Goal: Task Accomplishment & Management: Use online tool/utility

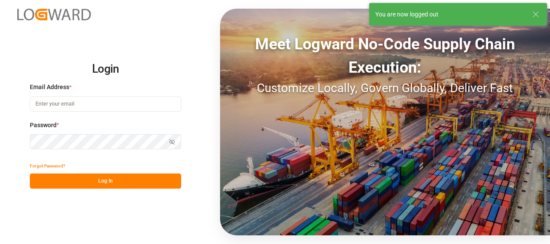
click at [99, 110] on input at bounding box center [105, 103] width 151 height 15
type input "[PERSON_NAME][EMAIL_ADDRESS][PERSON_NAME][DOMAIN_NAME]"
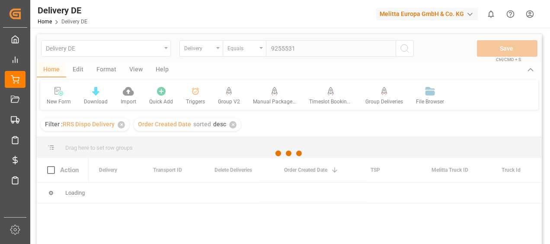
type input "92555318"
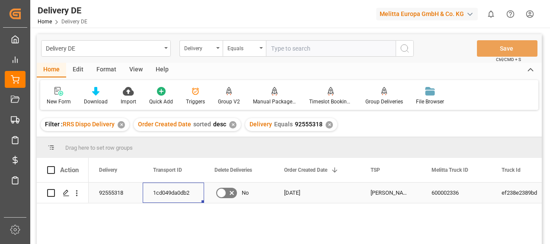
click at [172, 188] on div "1cd049da0db2" at bounding box center [173, 192] width 61 height 20
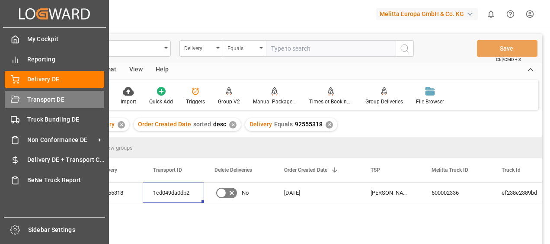
click at [28, 99] on span "Transport DE" at bounding box center [65, 99] width 77 height 9
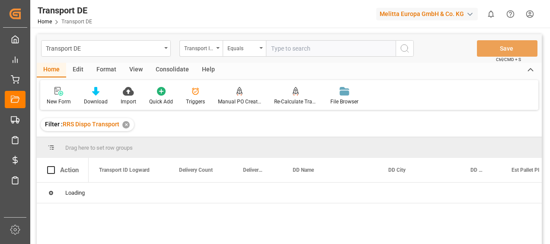
click at [274, 48] on input "text" at bounding box center [331, 48] width 130 height 16
paste input "1cd049da0db2"
type input "1cd049da0db2"
click at [407, 48] on icon "search button" at bounding box center [404, 48] width 10 height 10
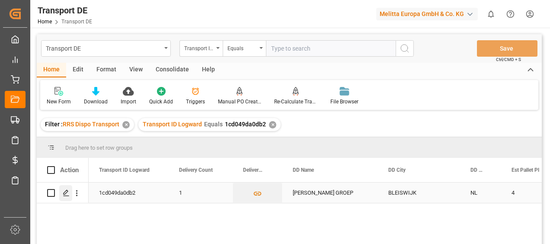
click at [67, 195] on icon "Press SPACE to select this row." at bounding box center [66, 192] width 7 height 7
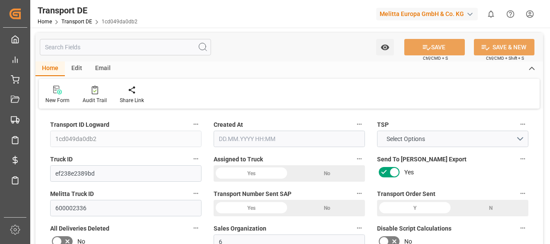
type input "872"
type input "773.184"
type input "728.064"
type input "5775.36"
type input "4"
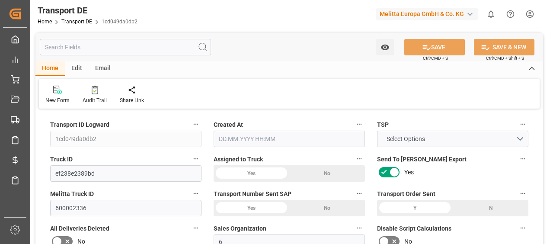
type input "0"
type input "4.25"
type input "0"
type input "1"
type input "4"
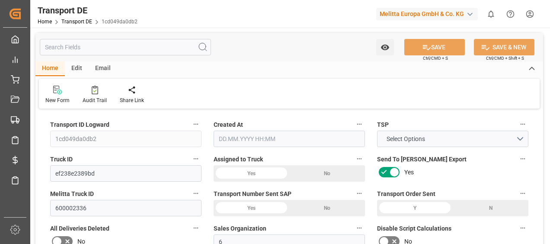
type input "4"
type input "0"
type input "192"
type input "0"
type input "200.95"
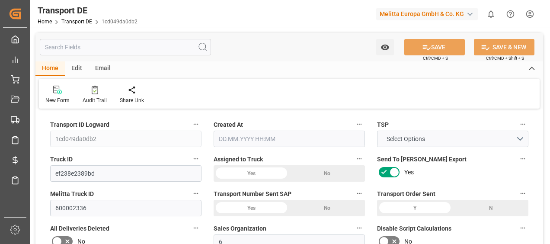
type input "3.039"
type input "200.95"
type input "199.1816"
type input "26"
type input "0"
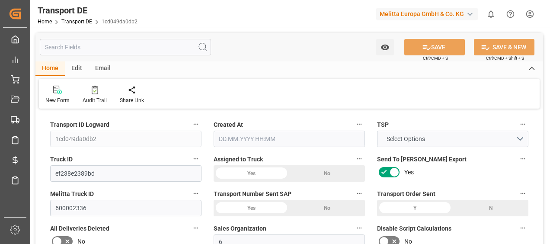
type input "0"
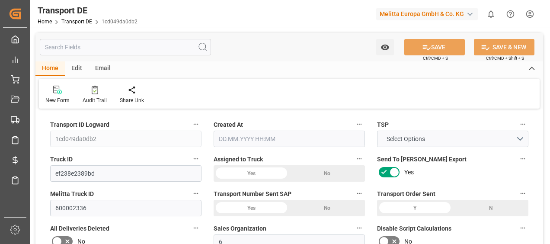
type input "0"
type input "-1.7684"
type input "0"
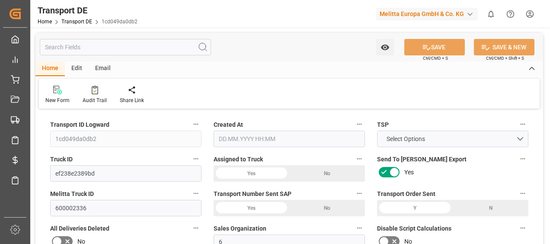
type input "0"
type input "773.184"
type input "4710.8598"
type input "21"
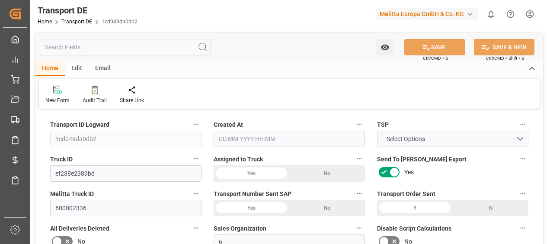
type input "35"
type input "4"
type input "0"
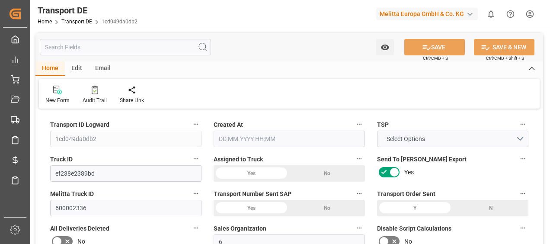
type input "0"
type input "1"
type input "0"
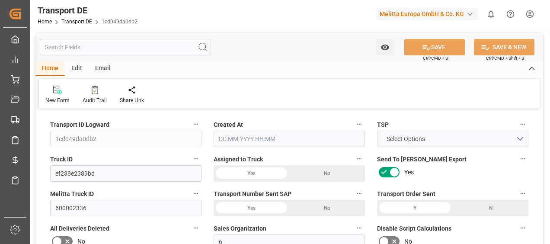
type input "192"
type input "202.2206"
type input "199.1816"
type input "[DATE] 11:29"
type input "[DATE]"
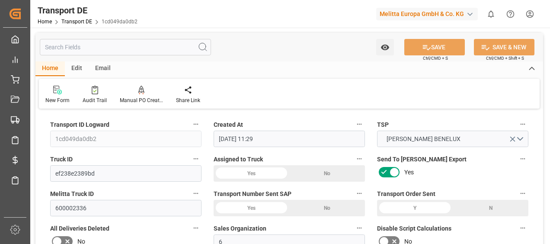
type input "[DATE]"
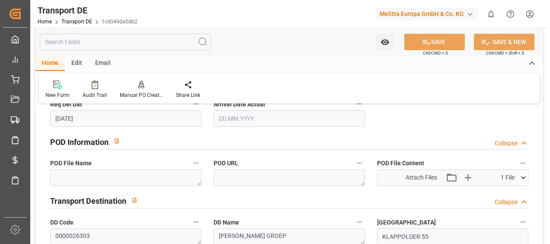
scroll to position [562, 0]
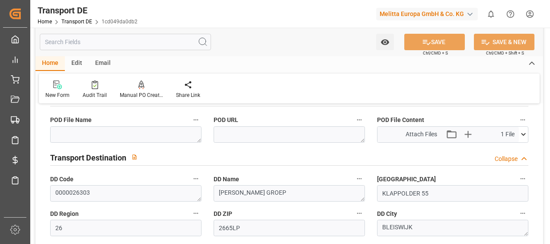
click at [524, 133] on icon at bounding box center [523, 134] width 9 height 9
click at [500, 147] on icon at bounding box center [500, 150] width 9 height 9
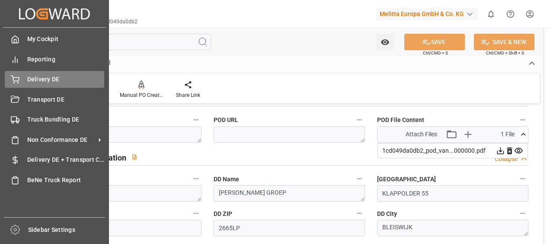
click at [22, 83] on div "Delivery DE Delivery DE" at bounding box center [54, 79] width 99 height 17
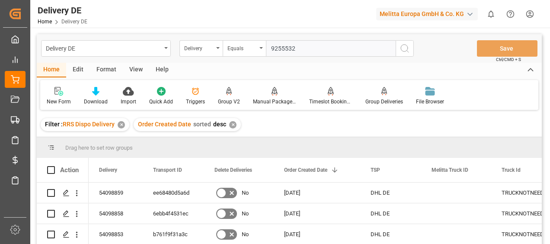
type input "92555320"
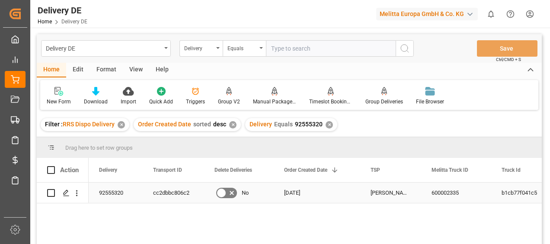
click at [164, 192] on div "cc2dbbc806c2" at bounding box center [173, 192] width 61 height 20
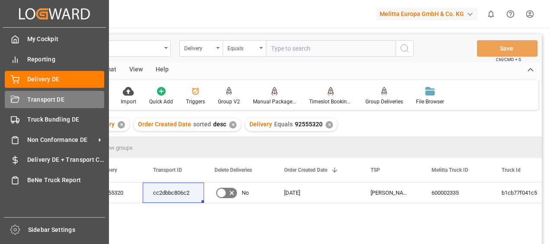
click at [24, 99] on div "Transport DE Transport DE" at bounding box center [54, 99] width 99 height 17
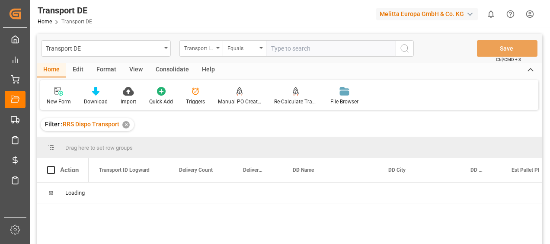
click at [275, 51] on input "text" at bounding box center [331, 48] width 130 height 16
paste input "cc2dbbc806c2"
type input "cc2dbbc806c2"
click at [407, 48] on icon "search button" at bounding box center [404, 48] width 10 height 10
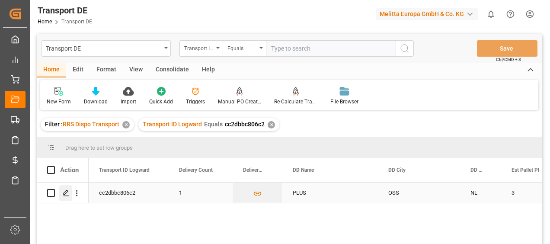
click at [64, 190] on icon "Press SPACE to select this row." at bounding box center [66, 192] width 7 height 7
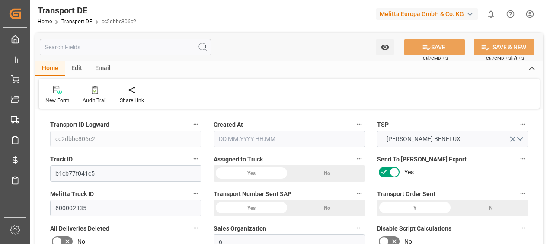
type input "864"
type input "787.563"
type input "642.978"
type input "4570.02"
type input "3"
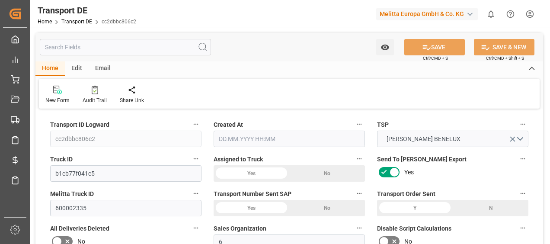
type input "0"
type input "3.25"
type input "0"
type input "1"
type input "3"
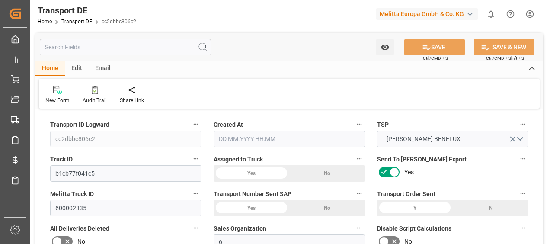
type input "3"
type input "0"
type input "243"
type input "0"
type input "156.07"
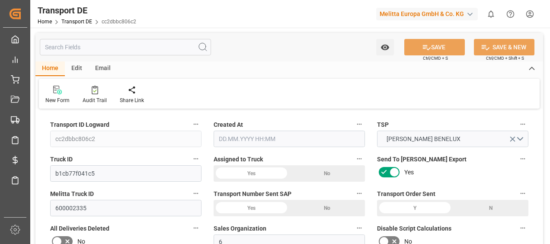
type input "3.039"
type input "156.07"
type input "154.6966"
type input "53"
type input "0"
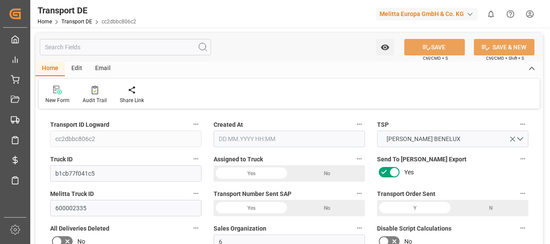
type input "0"
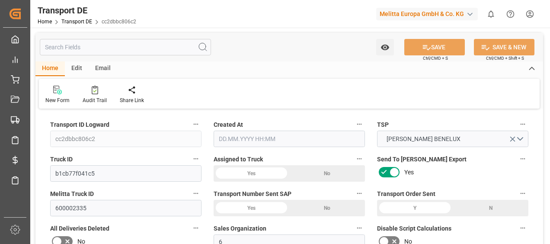
type input "0"
type input "-1.3734"
type input "0"
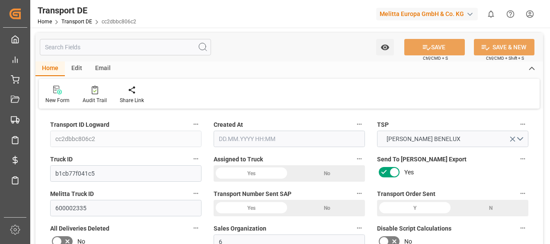
type input "0"
type input "787.563"
type input "4710.8598"
type input "21"
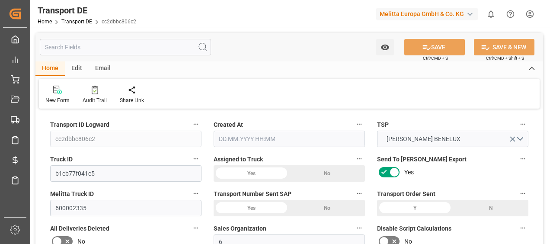
type input "35"
type input "3"
type input "0"
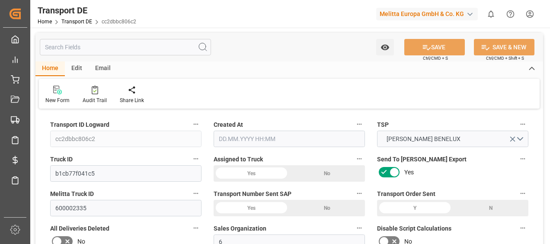
type input "0"
type input "1"
type input "0"
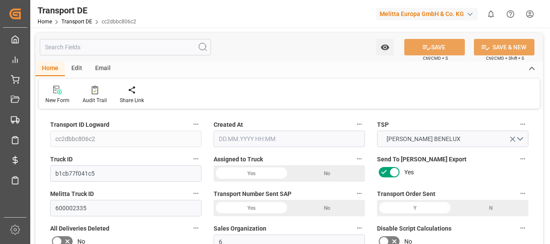
type input "243"
type input "157.7356"
type input "154.6966"
type input "[DATE] 11:29"
type input "[DATE]"
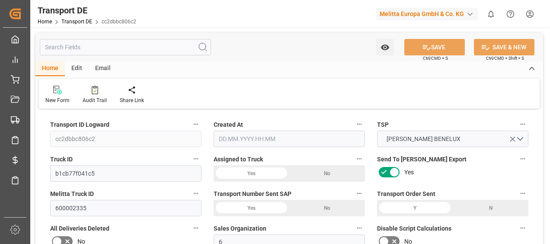
type input "[DATE]"
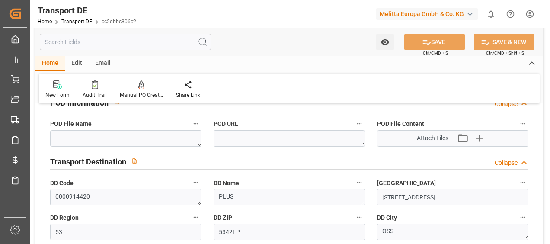
scroll to position [562, 0]
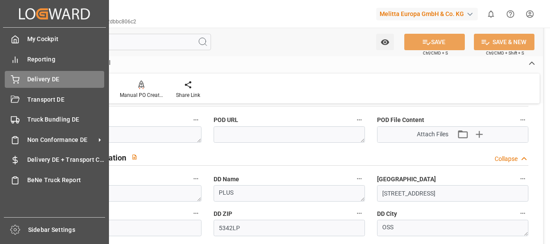
click at [38, 83] on span "Delivery DE" at bounding box center [65, 79] width 77 height 9
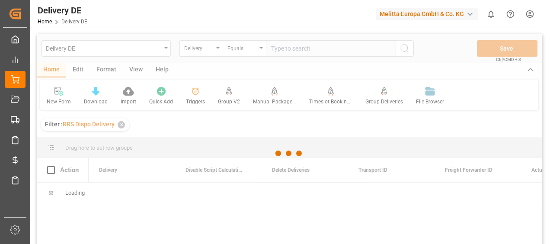
type input "0"
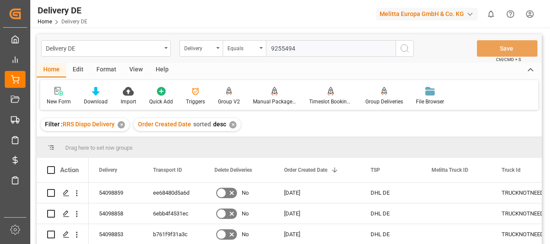
type input "92554942"
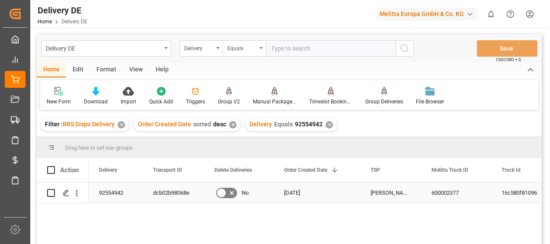
click at [175, 189] on div "dcb02b98068e" at bounding box center [173, 192] width 61 height 20
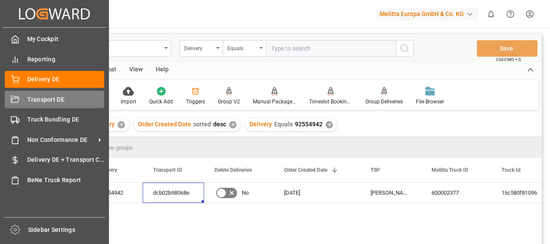
click at [25, 99] on div "Transport DE Transport DE" at bounding box center [54, 99] width 99 height 17
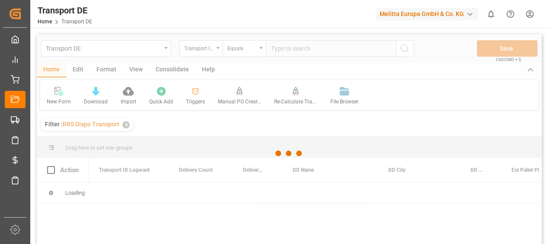
click at [283, 52] on div at bounding box center [289, 153] width 505 height 239
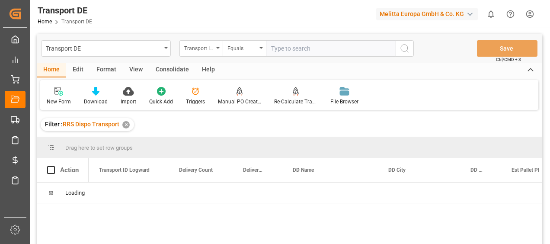
click at [283, 52] on input "text" at bounding box center [331, 48] width 130 height 16
paste input "dcb02b98068e"
type input "dcb02b98068e"
click at [407, 54] on button "search button" at bounding box center [404, 48] width 18 height 16
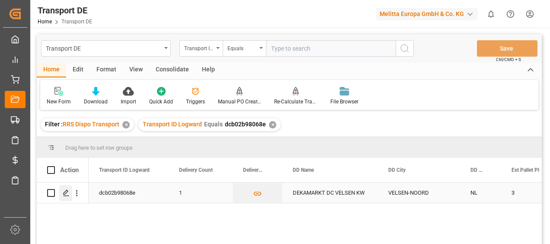
click at [69, 191] on icon "Press SPACE to select this row." at bounding box center [66, 192] width 7 height 7
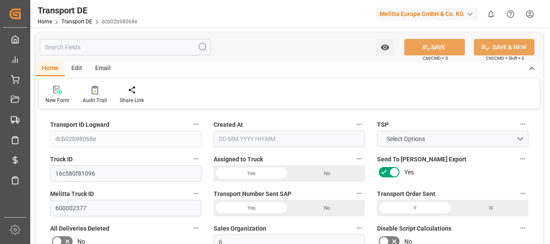
type input "749"
type input "674.16"
type input "602.496"
type input "4530.72"
type input "3"
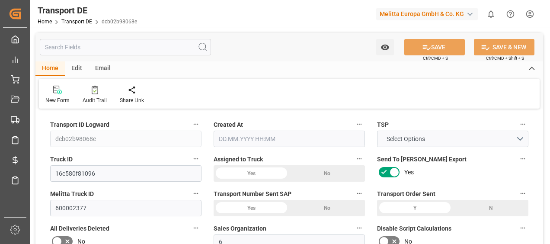
type input "0"
type input "3.5"
type input "0"
type input "1"
type input "3"
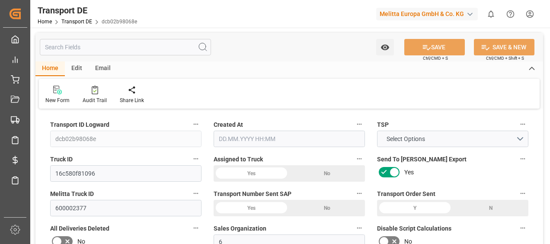
type input "3"
type input "0"
type input "168"
type input "0"
type input "156.07"
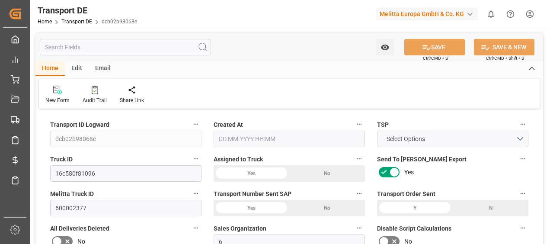
type input "3.039"
type input "156.07"
type input "154.6966"
type input "19"
type input "0"
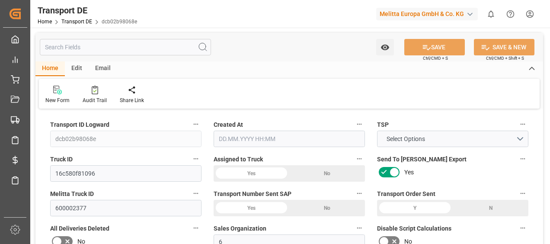
type input "0"
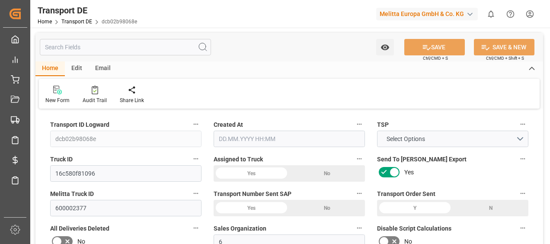
type input "0"
type input "-1.3734"
type input "0"
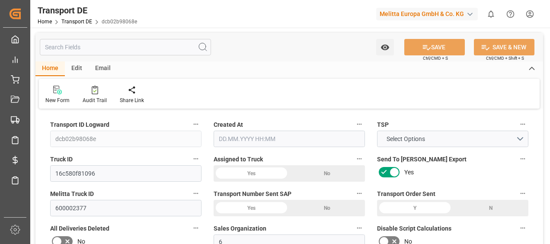
type input "0"
type input "674.16"
type input "4710.8598"
type input "21"
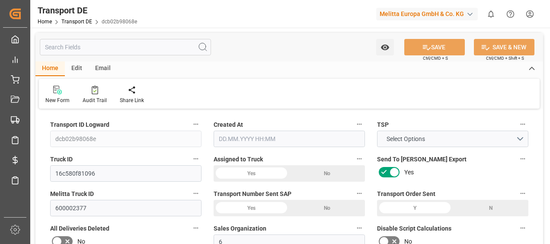
type input "35"
type input "3"
type input "0"
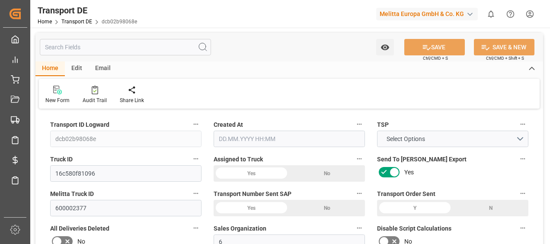
type input "0"
type input "1"
type input "0"
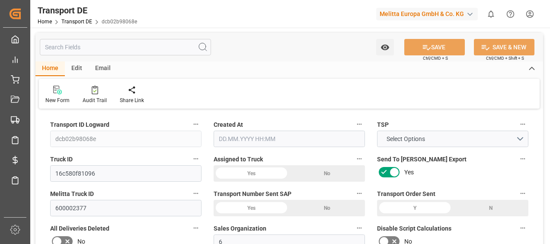
type input "168"
type input "157.7356"
type input "154.6966"
type input "[DATE] 11:44"
type input "[DATE]"
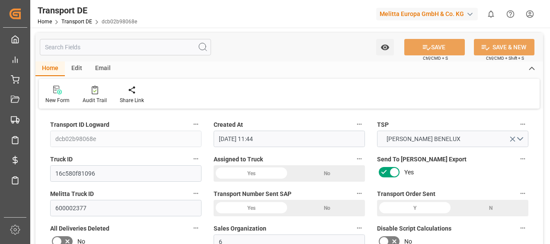
type input "[DATE]"
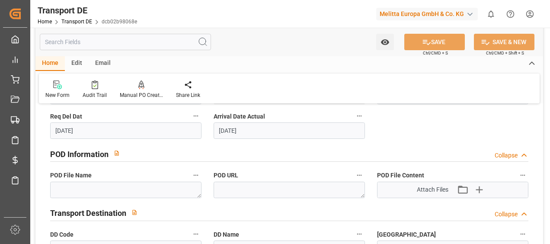
scroll to position [519, 0]
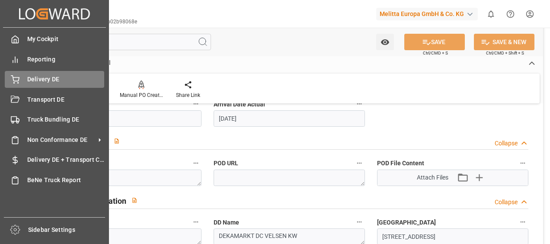
click at [21, 81] on div "Delivery DE Delivery DE" at bounding box center [54, 79] width 99 height 17
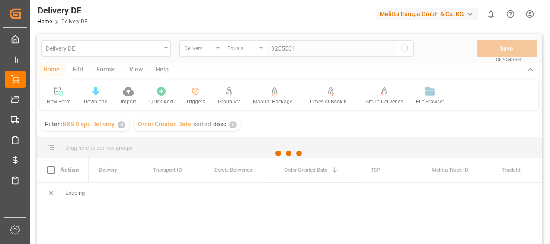
type input "92555319"
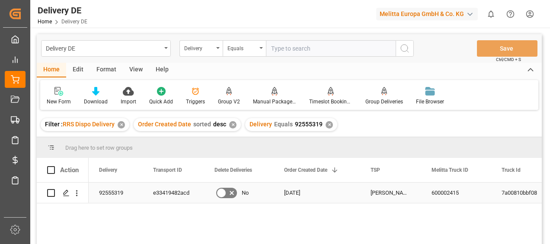
click at [165, 196] on div "e33419482acd" at bounding box center [173, 192] width 61 height 20
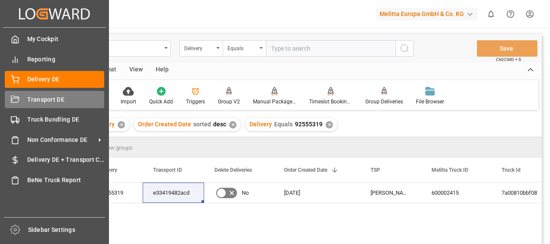
click at [11, 95] on icon at bounding box center [15, 99] width 9 height 9
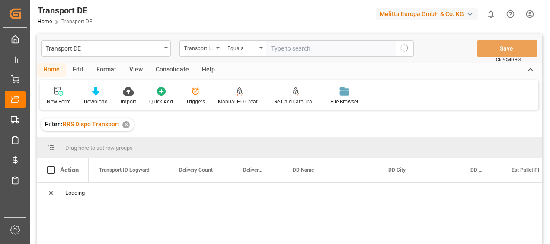
click at [273, 50] on input "text" at bounding box center [331, 48] width 130 height 16
paste input "e33419482acd"
type input "e33419482acd"
click at [407, 47] on circle "search button" at bounding box center [404, 48] width 7 height 7
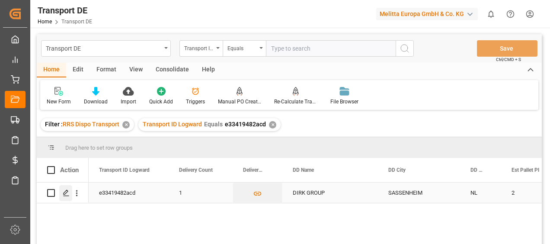
click at [69, 195] on icon "Press SPACE to select this row." at bounding box center [66, 192] width 7 height 7
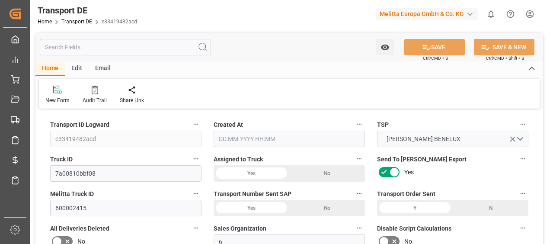
type input "436"
type input "386.592"
type input "364.032"
type input "2887.68"
type input "2"
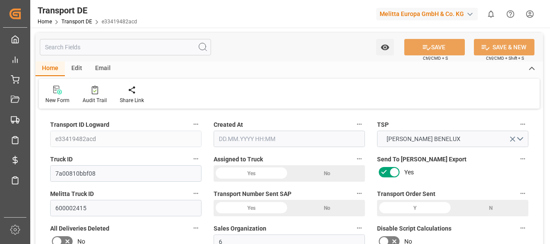
type input "0"
type input "2"
type input "0"
type input "1"
type input "2"
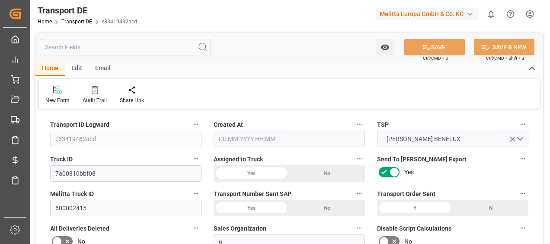
type input "2"
type input "0"
type input "96"
type input "0"
type input "111.44"
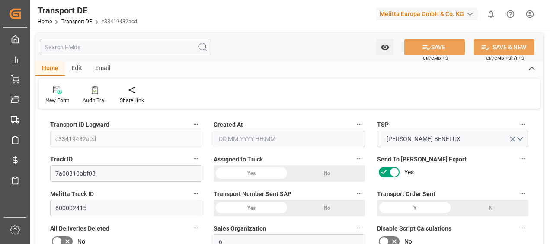
type input "3.039"
type input "111.44"
type input "110.4593"
type input "21"
type input "0"
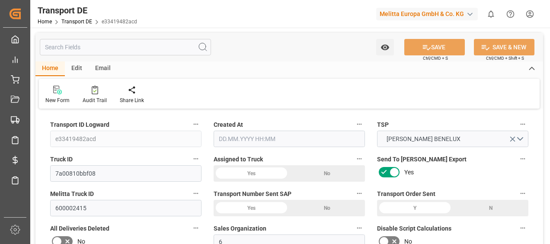
type input "0"
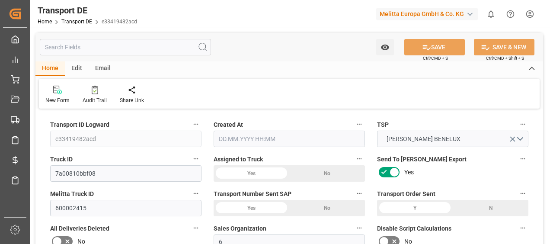
type input "0"
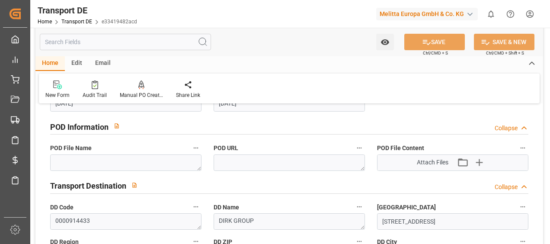
scroll to position [562, 0]
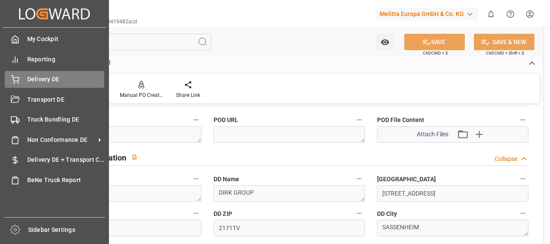
click at [18, 73] on div "Delivery DE Delivery DE" at bounding box center [54, 79] width 99 height 17
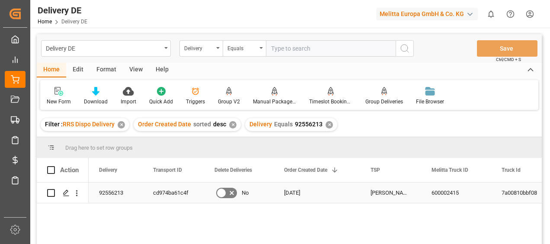
click at [159, 192] on div "cd974ba61c4f" at bounding box center [173, 192] width 61 height 20
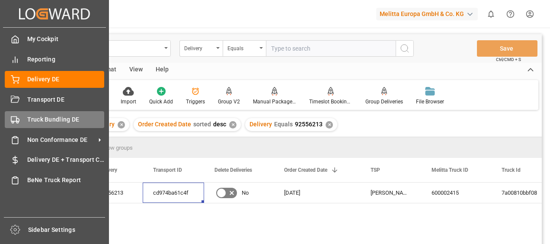
drag, startPoint x: 18, startPoint y: 101, endPoint x: 29, endPoint y: 115, distance: 17.2
click at [18, 101] on icon at bounding box center [15, 99] width 9 height 9
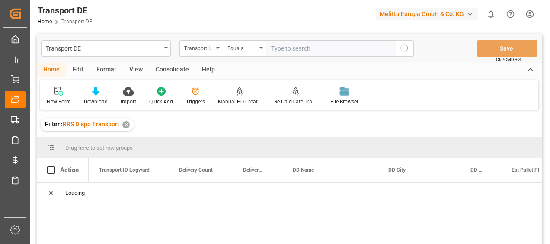
click at [272, 49] on input "text" at bounding box center [331, 48] width 130 height 16
paste input "cd974ba61c4f"
click at [401, 48] on circle "search button" at bounding box center [404, 48] width 7 height 7
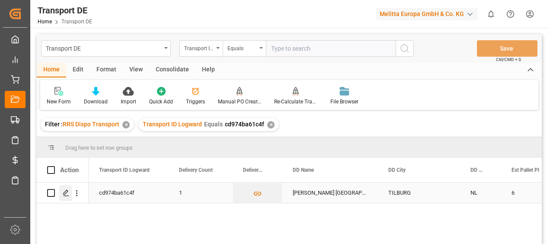
click at [61, 191] on div "Press SPACE to select this row." at bounding box center [65, 193] width 13 height 16
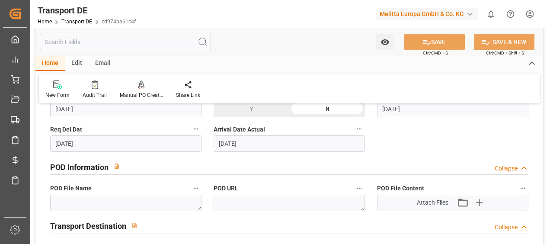
scroll to position [519, 0]
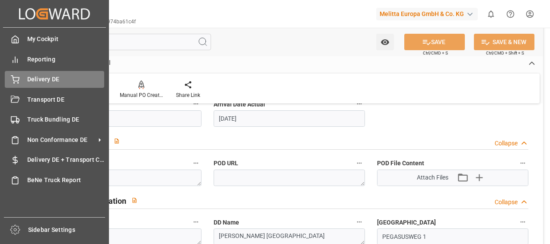
click at [16, 87] on div "Delivery DE Delivery DE" at bounding box center [54, 79] width 99 height 17
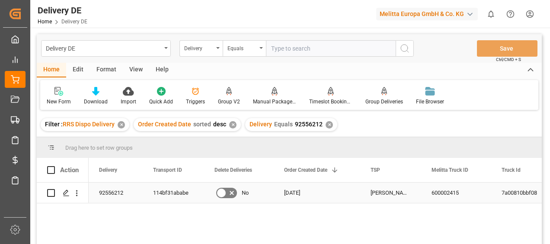
click at [174, 194] on div "114bf31ababe" at bounding box center [173, 192] width 61 height 20
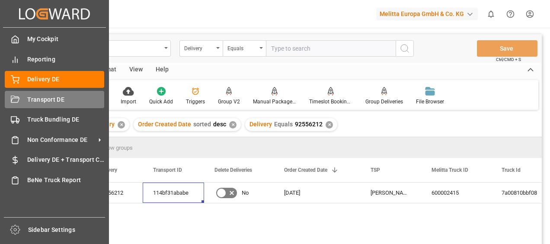
click at [22, 98] on div "Transport DE Transport DE" at bounding box center [54, 99] width 99 height 17
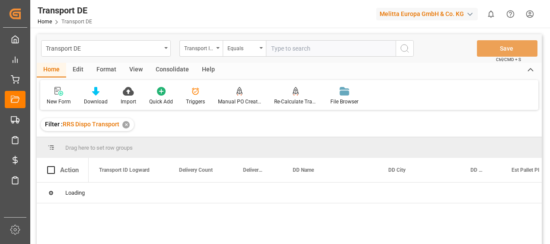
click at [281, 49] on input "text" at bounding box center [331, 48] width 130 height 16
paste input "114bf31ababe"
click at [401, 48] on circle "search button" at bounding box center [404, 48] width 7 height 7
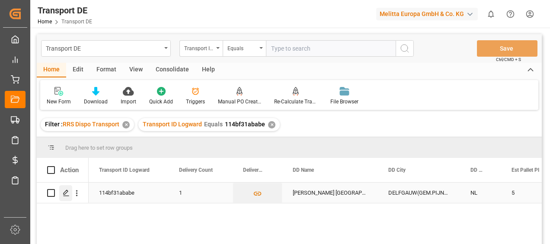
click at [64, 195] on icon "Press SPACE to select this row." at bounding box center [66, 192] width 7 height 7
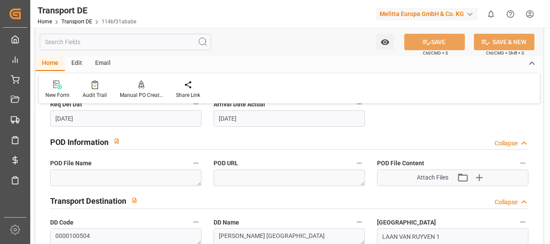
scroll to position [562, 0]
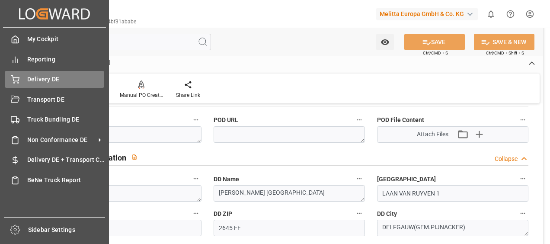
click at [17, 73] on div "Delivery DE Delivery DE" at bounding box center [54, 79] width 99 height 17
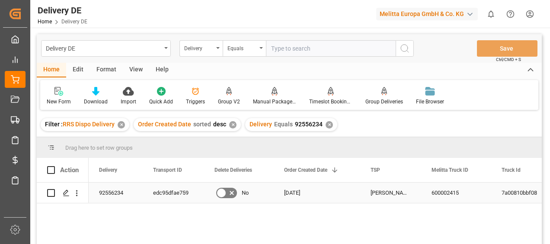
click at [166, 195] on div "edc95dfae759" at bounding box center [173, 192] width 61 height 20
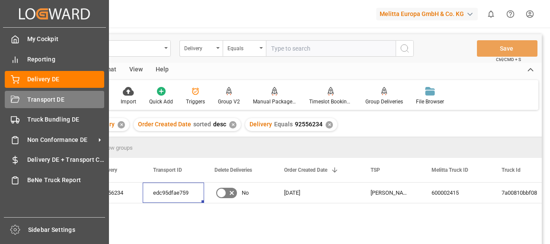
click at [22, 104] on div "Transport DE Transport DE" at bounding box center [54, 99] width 99 height 17
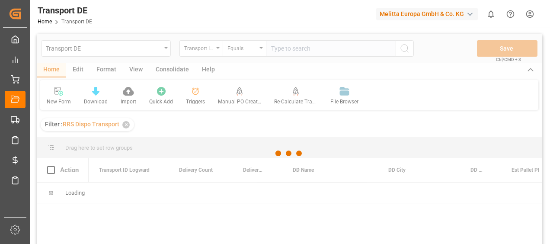
click at [287, 49] on div at bounding box center [289, 153] width 505 height 239
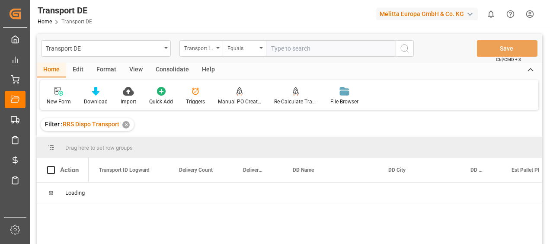
click at [287, 49] on input "text" at bounding box center [331, 48] width 130 height 16
paste input "edc95dfae759"
click at [411, 47] on button "search button" at bounding box center [404, 48] width 18 height 16
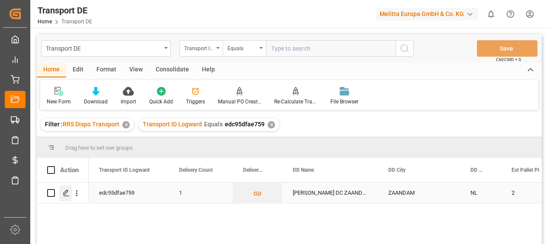
click at [67, 196] on div "Press SPACE to select this row." at bounding box center [65, 193] width 13 height 16
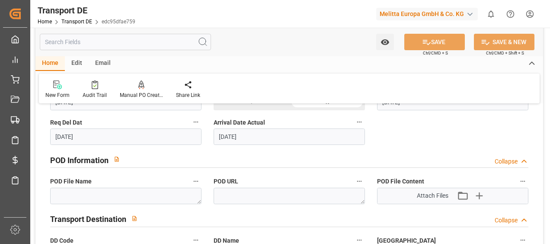
scroll to position [519, 0]
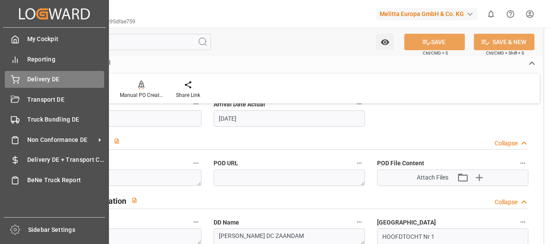
click at [14, 76] on icon at bounding box center [15, 79] width 9 height 9
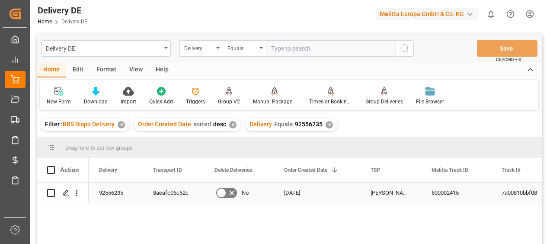
click at [175, 192] on div "8aeafc06c52c" at bounding box center [173, 192] width 61 height 20
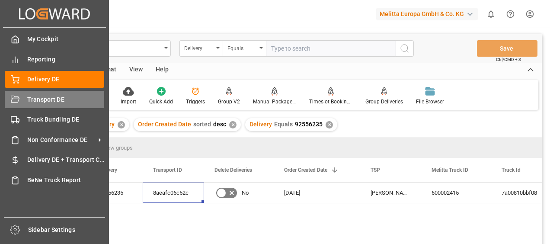
click at [35, 93] on div "Transport DE Transport DE" at bounding box center [54, 99] width 99 height 17
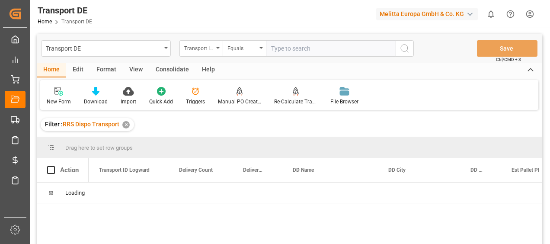
click at [278, 48] on input "text" at bounding box center [331, 48] width 130 height 16
paste input "8aeafc06c52c"
click at [401, 48] on icon "search button" at bounding box center [404, 48] width 10 height 10
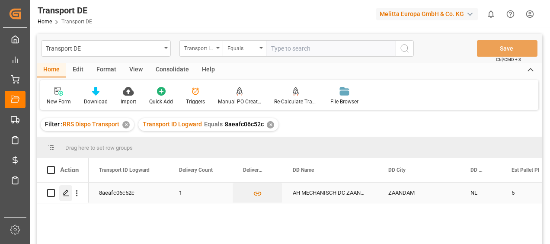
click at [67, 193] on icon "Press SPACE to select this row." at bounding box center [66, 192] width 7 height 7
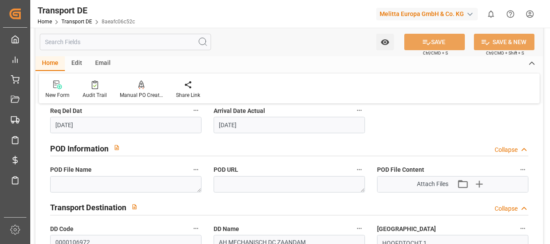
scroll to position [519, 0]
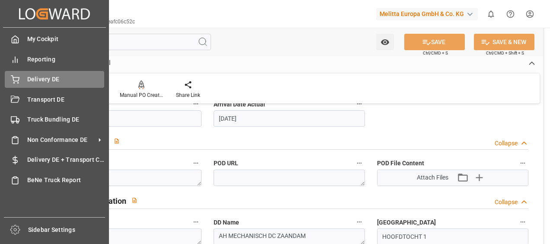
click at [31, 78] on span "Delivery DE" at bounding box center [65, 79] width 77 height 9
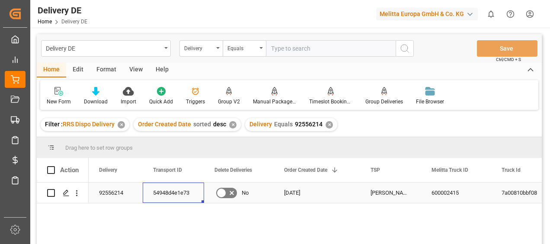
click at [167, 193] on div "54948d4e1e73" at bounding box center [173, 192] width 61 height 20
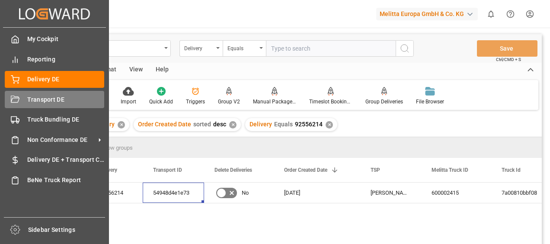
click at [21, 108] on div "Transport DE Transport DE" at bounding box center [54, 99] width 99 height 17
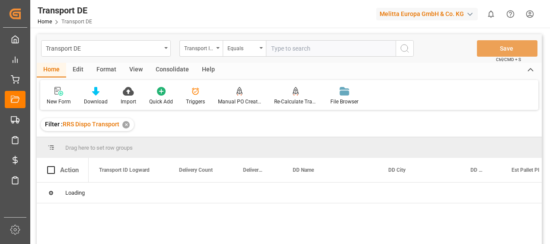
click at [282, 48] on input "text" at bounding box center [331, 48] width 130 height 16
paste input "54948d4e1e73"
click at [402, 48] on icon "search button" at bounding box center [404, 48] width 10 height 10
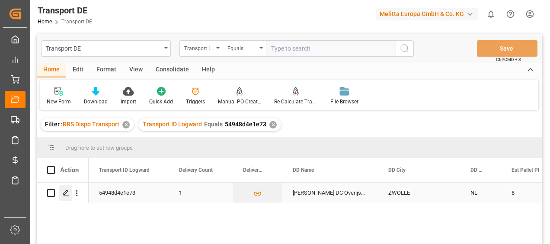
click at [65, 193] on icon "Press SPACE to select this row." at bounding box center [66, 192] width 7 height 7
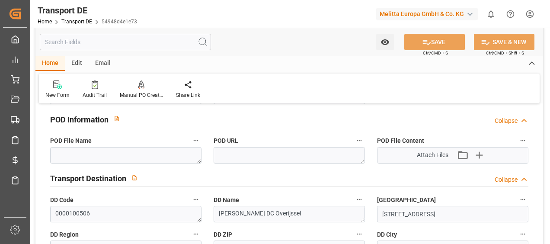
scroll to position [562, 0]
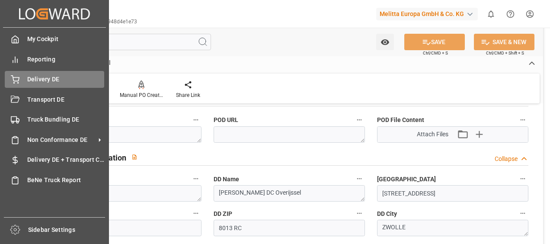
click at [15, 79] on icon at bounding box center [15, 79] width 9 height 9
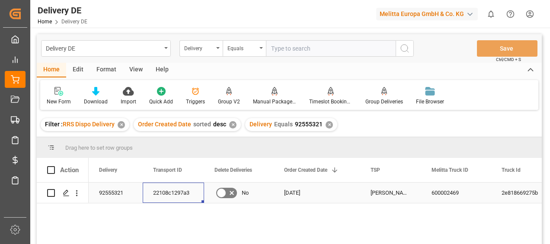
click at [167, 190] on div "22108c1297a3" at bounding box center [173, 192] width 61 height 20
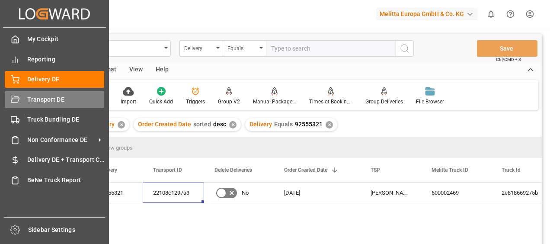
click at [16, 93] on div "Transport DE Transport DE" at bounding box center [54, 99] width 99 height 17
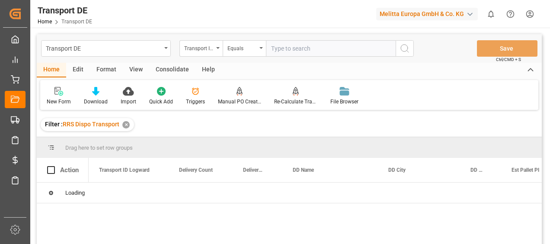
click at [301, 45] on input "text" at bounding box center [331, 48] width 130 height 16
paste input "22108c1297a3"
click at [414, 48] on div "Transport DE Transport ID Logward Equals 22108c1297a3 Save Ctrl/CMD + S" at bounding box center [289, 48] width 505 height 29
click at [404, 50] on icon "search button" at bounding box center [404, 48] width 10 height 10
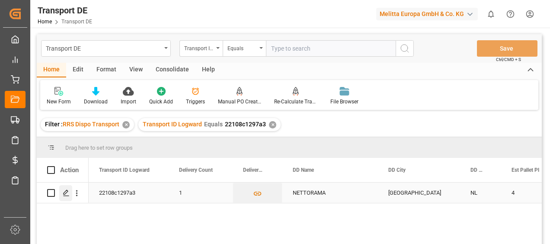
click at [69, 195] on icon "Press SPACE to select this row." at bounding box center [66, 192] width 7 height 7
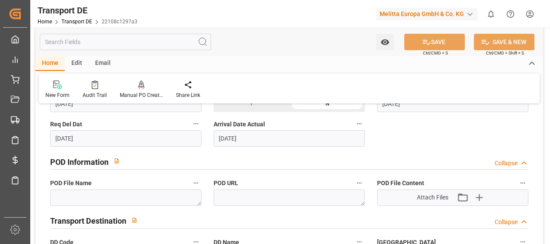
scroll to position [519, 0]
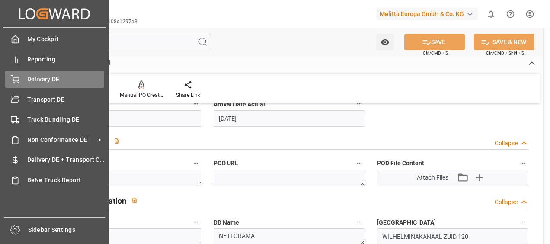
click at [9, 77] on div at bounding box center [12, 79] width 15 height 9
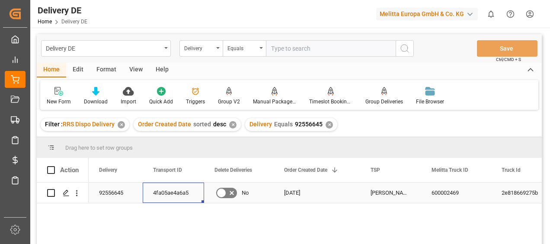
click at [166, 188] on div "4fa05ae4a6a5" at bounding box center [173, 192] width 61 height 20
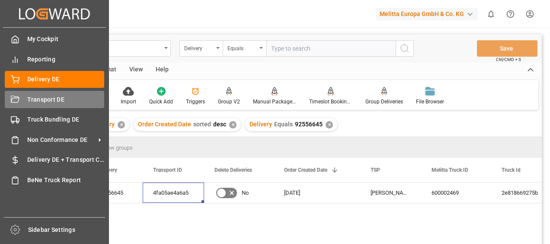
click at [16, 98] on icon at bounding box center [15, 98] width 9 height 7
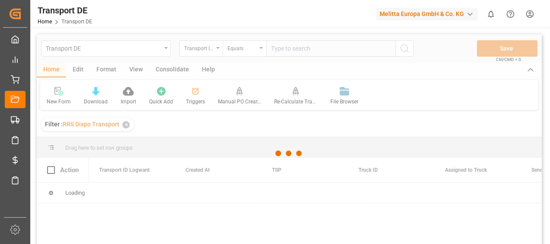
click at [274, 48] on div at bounding box center [289, 153] width 505 height 239
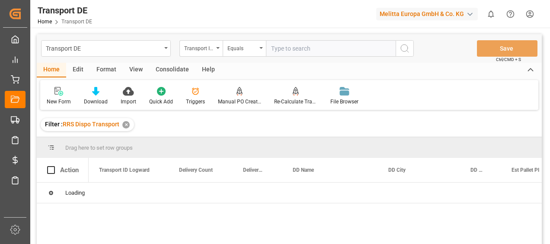
click at [274, 48] on input "text" at bounding box center [331, 48] width 130 height 16
paste input "4fa05ae4a6a5"
click at [399, 50] on button "search button" at bounding box center [404, 48] width 18 height 16
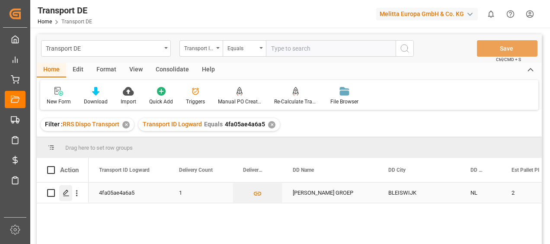
click at [67, 197] on div "Press SPACE to select this row." at bounding box center [65, 193] width 13 height 16
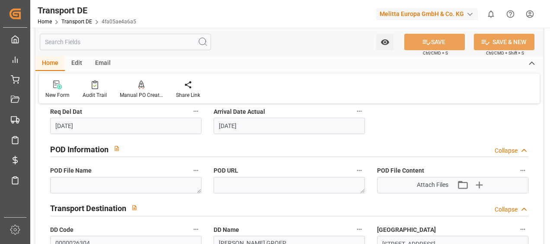
scroll to position [519, 0]
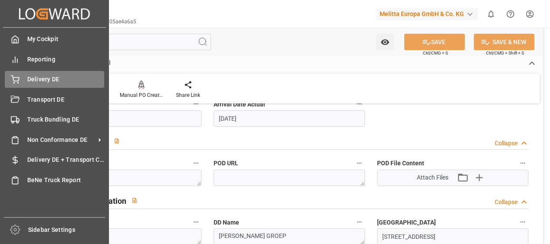
click at [8, 73] on div "Delivery DE Delivery DE" at bounding box center [54, 79] width 99 height 17
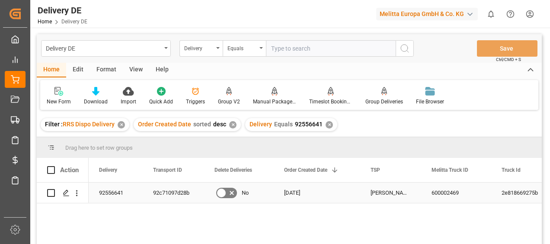
click at [170, 191] on div "92c71097d28b" at bounding box center [173, 192] width 61 height 20
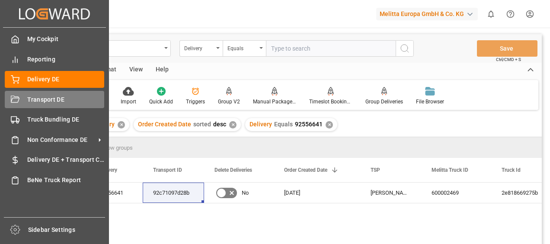
click at [35, 106] on div "Transport DE Transport DE" at bounding box center [54, 99] width 99 height 17
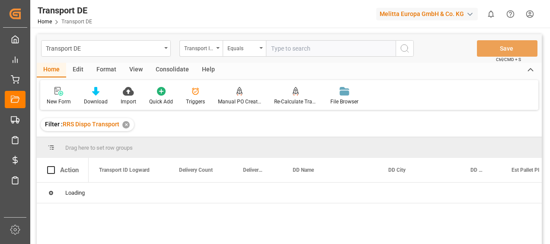
click at [286, 48] on input "text" at bounding box center [331, 48] width 130 height 16
paste input "92c71097d28b"
click at [409, 47] on icon "search button" at bounding box center [404, 48] width 10 height 10
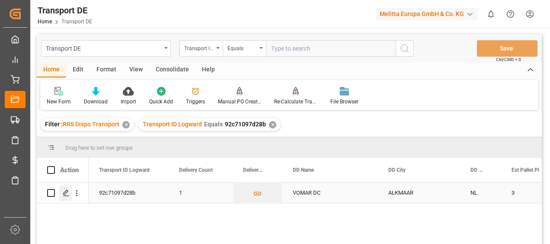
click at [67, 192] on icon "Press SPACE to select this row." at bounding box center [66, 192] width 7 height 7
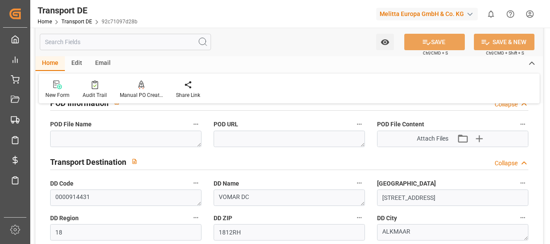
scroll to position [562, 0]
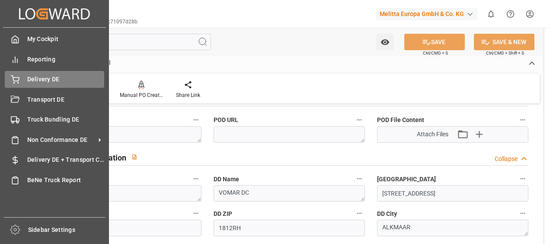
click at [21, 77] on div "Delivery DE Delivery DE" at bounding box center [54, 79] width 99 height 17
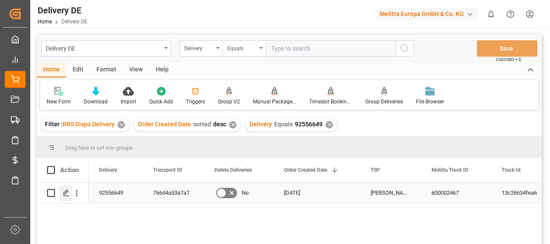
click at [70, 194] on div "Press SPACE to select this row." at bounding box center [65, 193] width 13 height 16
click at [182, 187] on div "766d4a53a7a7" at bounding box center [173, 192] width 61 height 20
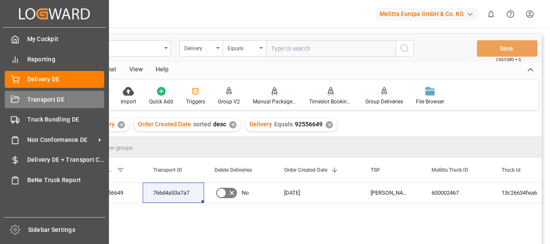
click at [17, 99] on icon at bounding box center [15, 99] width 9 height 9
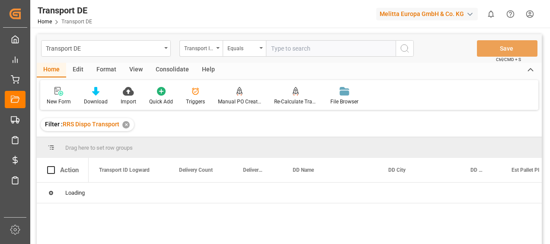
click at [281, 49] on input "text" at bounding box center [331, 48] width 130 height 16
paste input "766d4a53a7a7"
click at [401, 47] on circle "search button" at bounding box center [404, 48] width 7 height 7
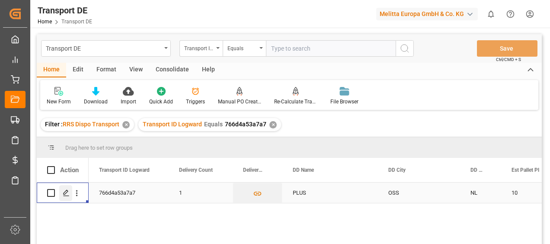
click at [66, 196] on line "Press SPACE to select this row." at bounding box center [66, 196] width 5 height 0
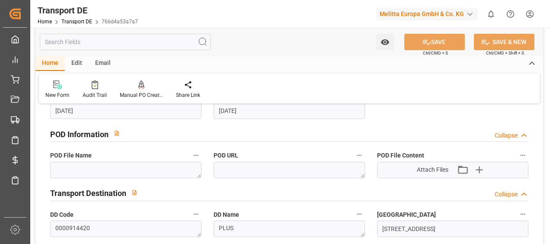
scroll to position [519, 0]
